Goal: Navigation & Orientation: Understand site structure

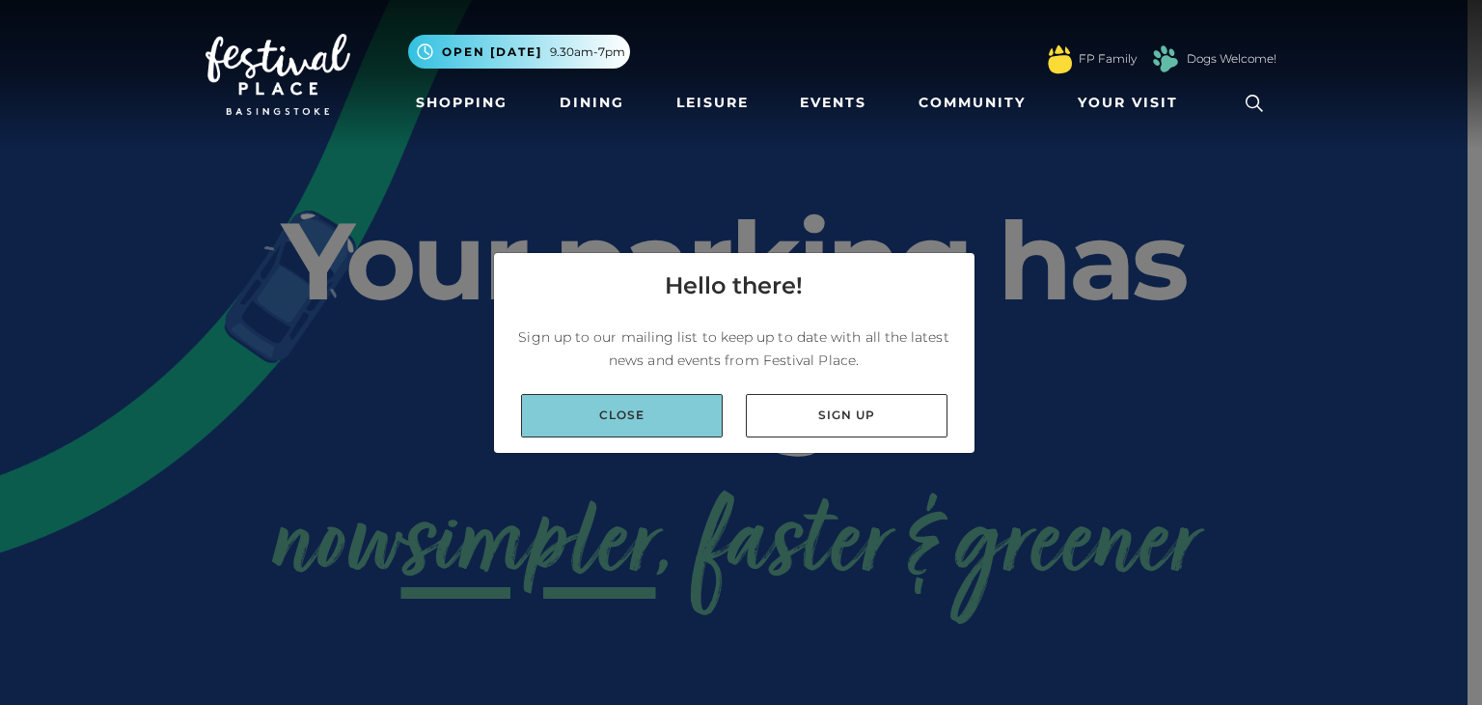
click at [670, 417] on link "Close" at bounding box center [622, 415] width 202 height 43
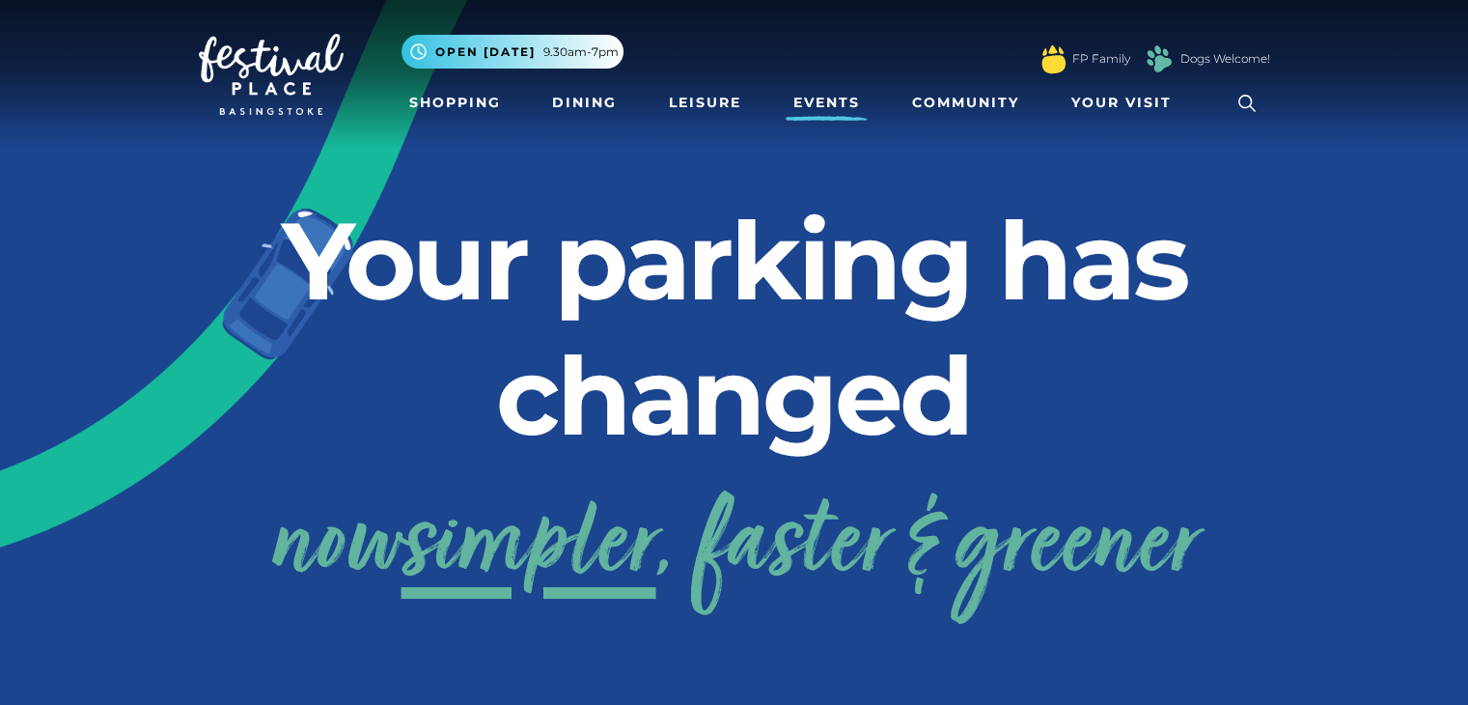
click at [828, 104] on link "Events" at bounding box center [827, 103] width 82 height 36
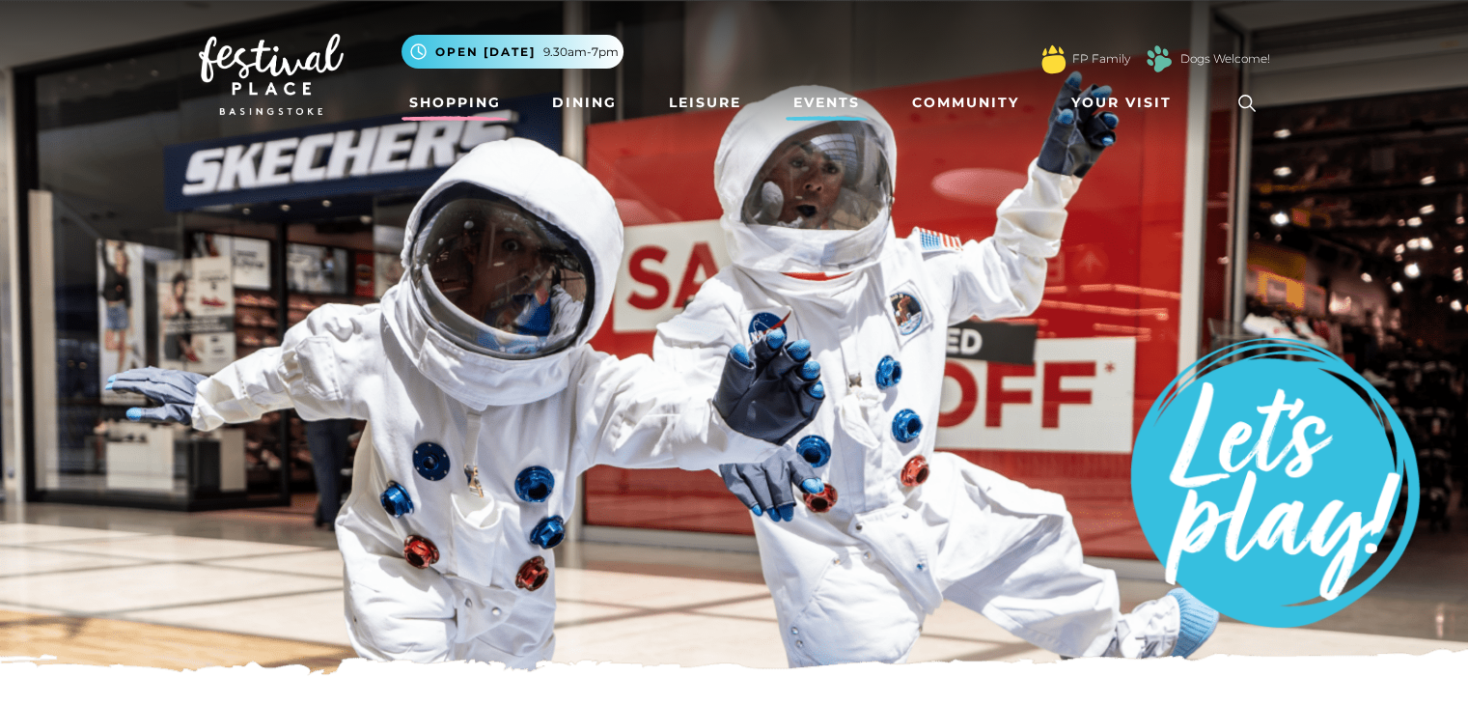
click at [475, 109] on link "Shopping" at bounding box center [454, 103] width 107 height 36
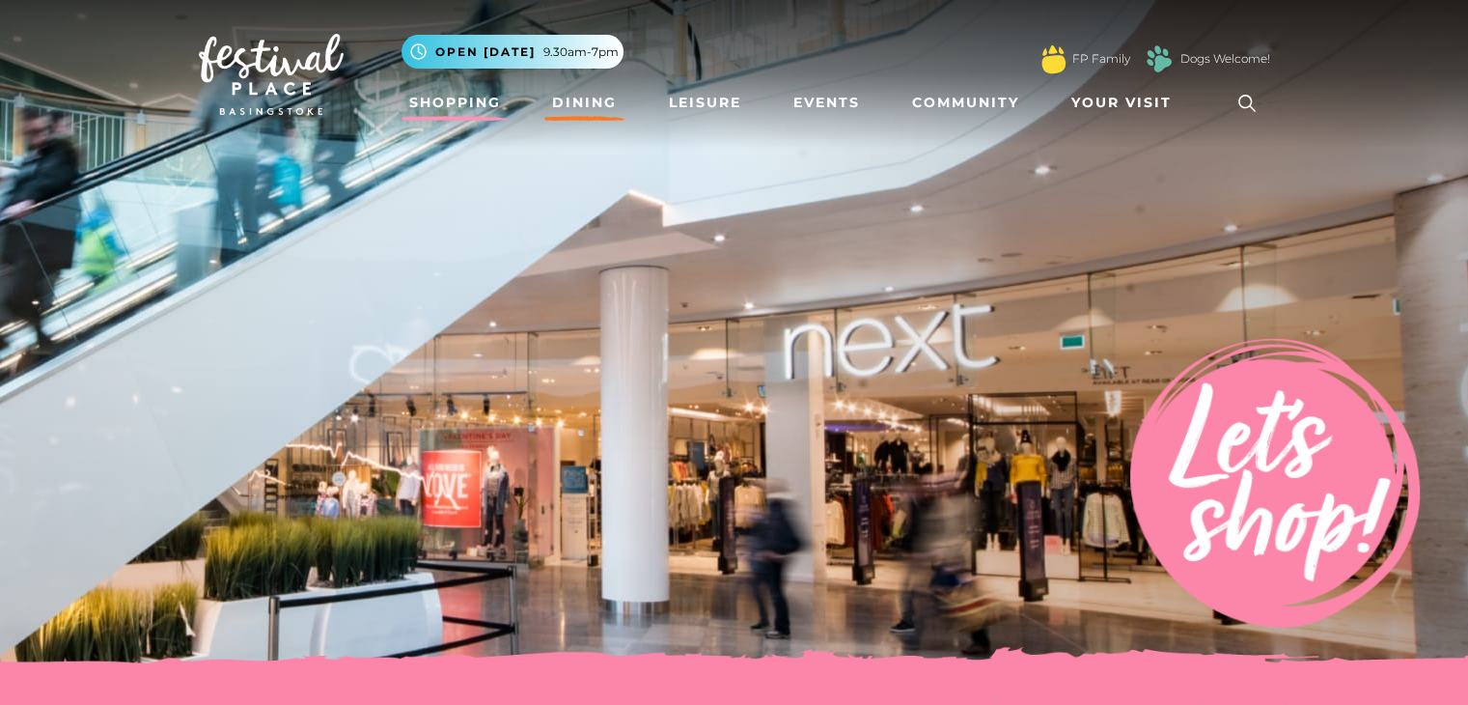
click at [574, 104] on link "Dining" at bounding box center [584, 103] width 80 height 36
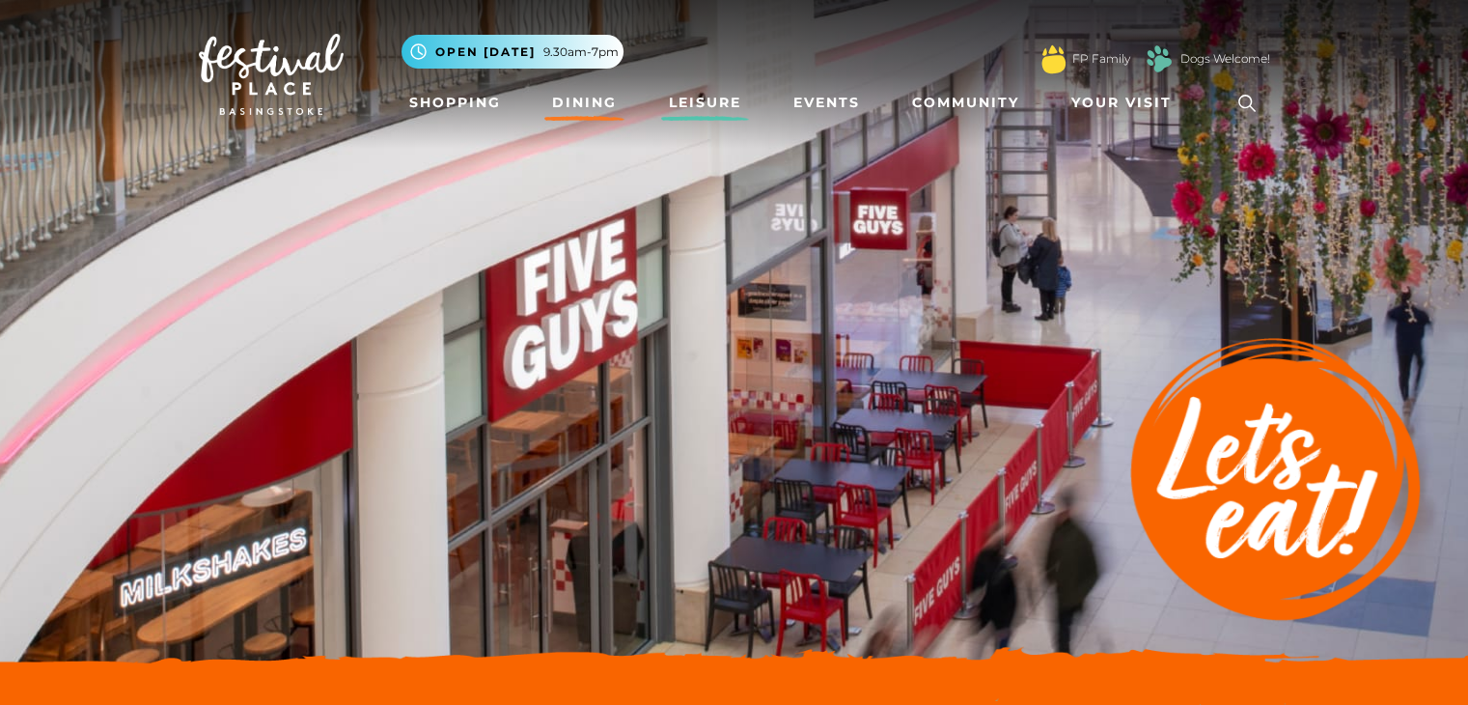
click at [694, 105] on link "Leisure" at bounding box center [705, 103] width 88 height 36
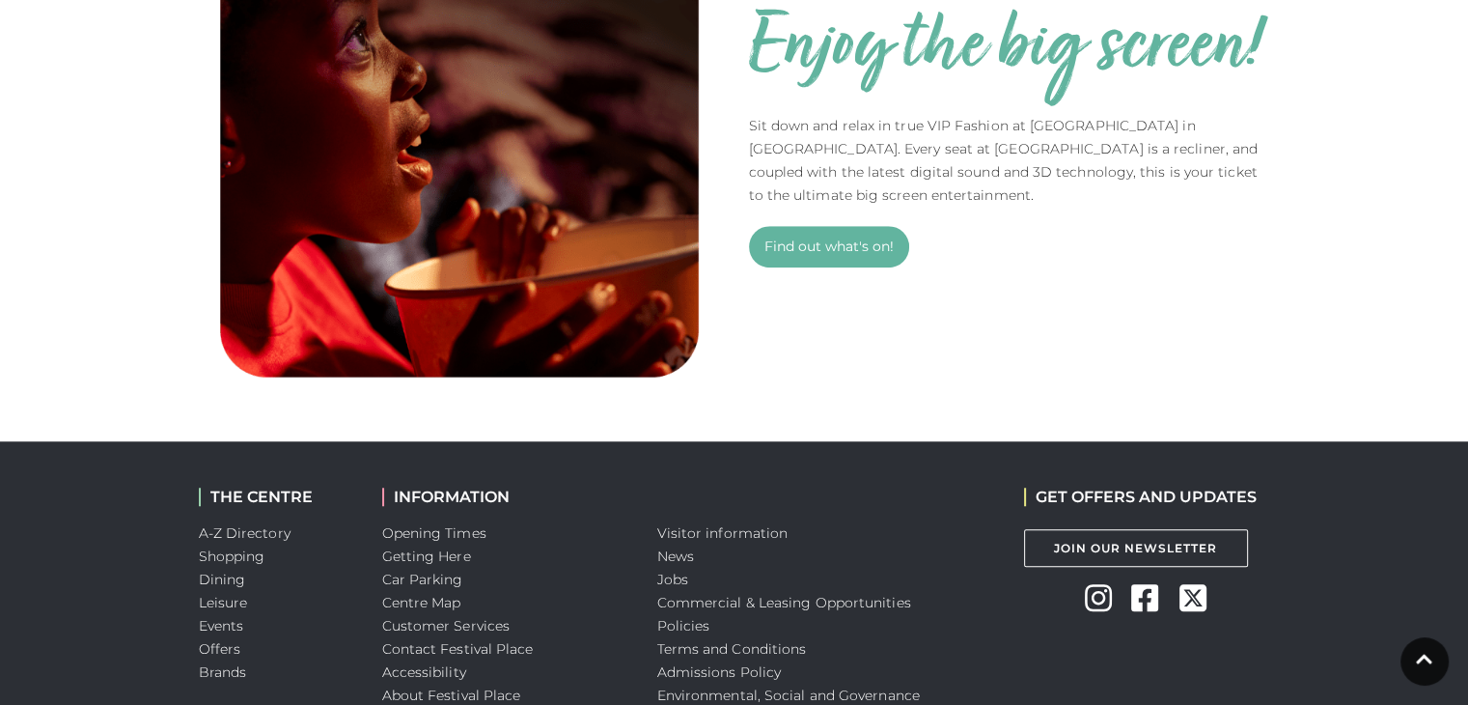
scroll to position [1589, 0]
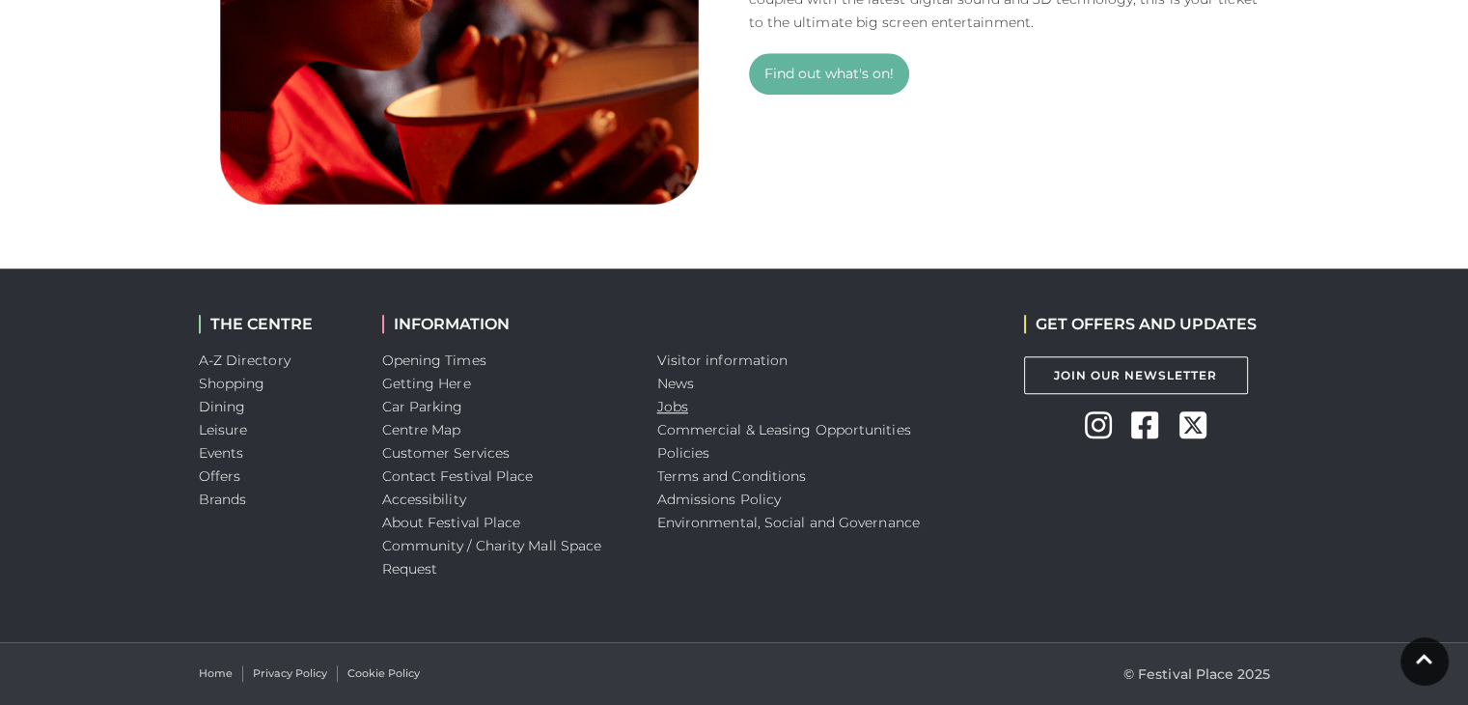
click at [672, 409] on link "Jobs" at bounding box center [672, 406] width 31 height 17
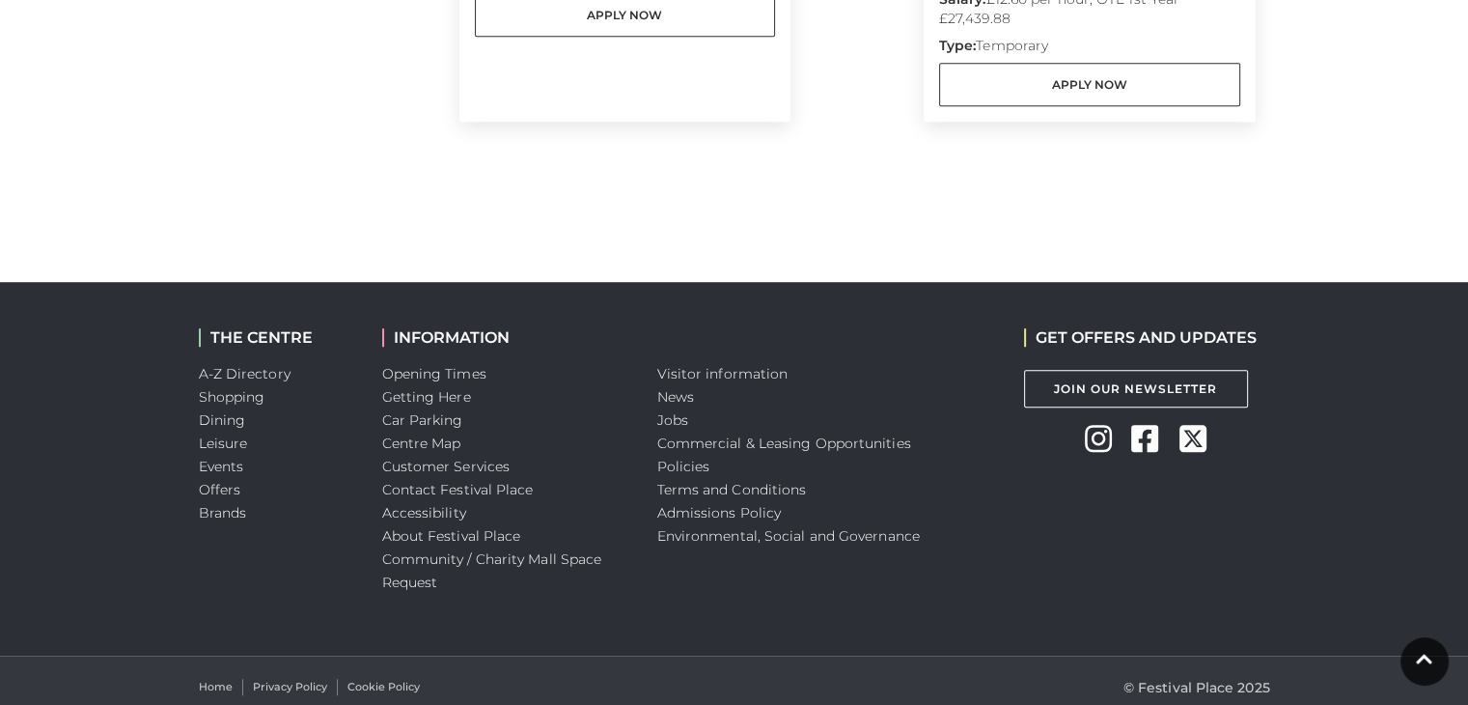
scroll to position [1351, 0]
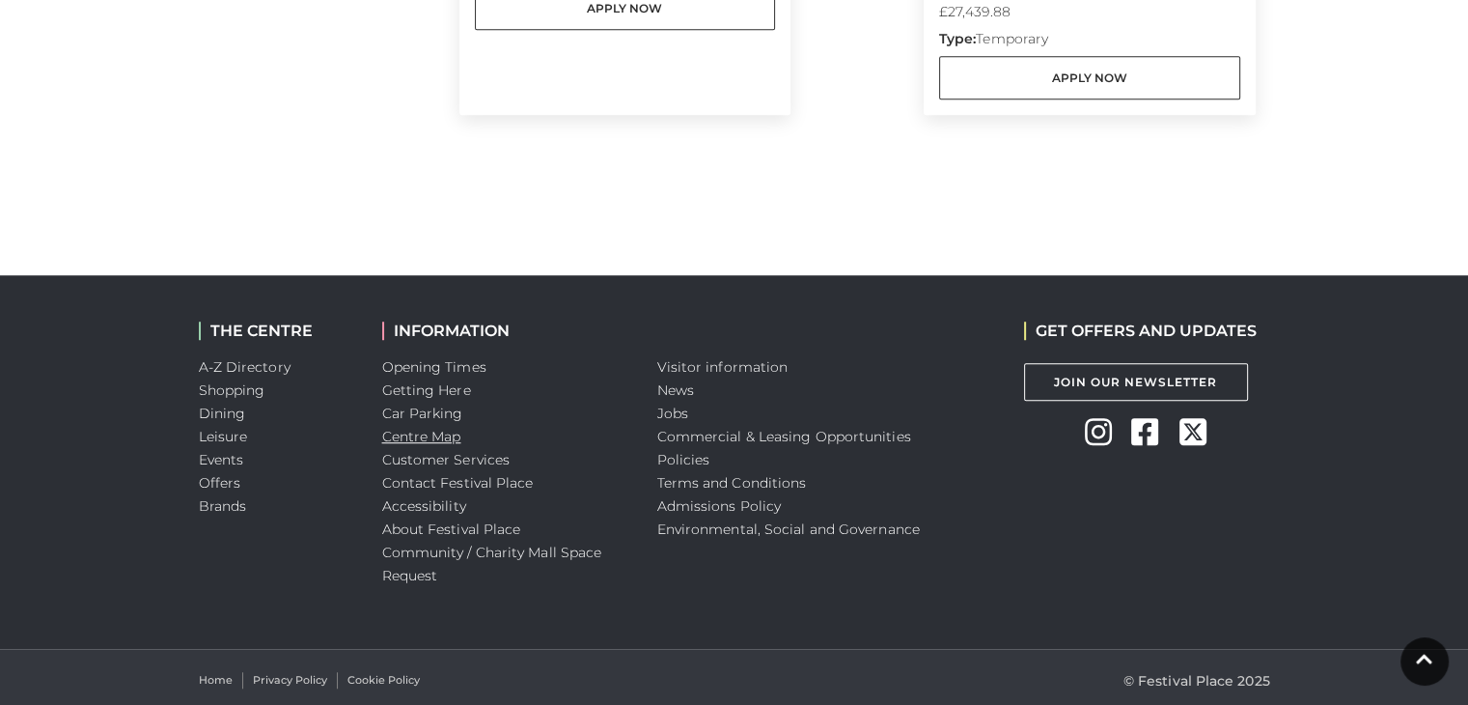
click at [451, 434] on link "Centre Map" at bounding box center [421, 436] width 79 height 17
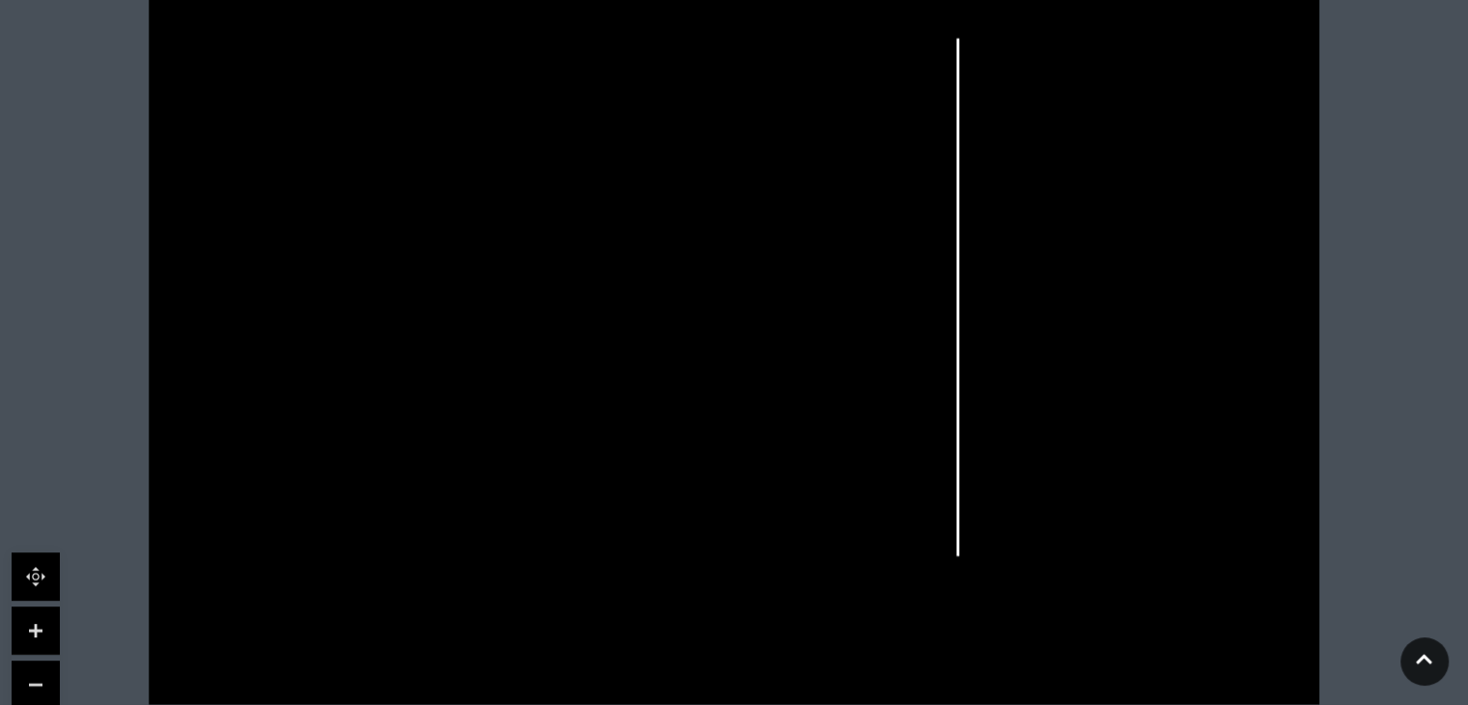
scroll to position [579, 0]
